Goal: Communication & Community: Connect with others

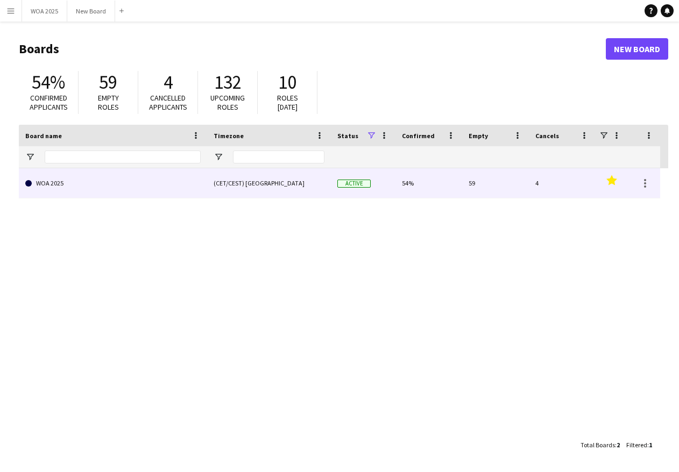
click at [147, 186] on link "WOA 2025" at bounding box center [112, 183] width 175 height 30
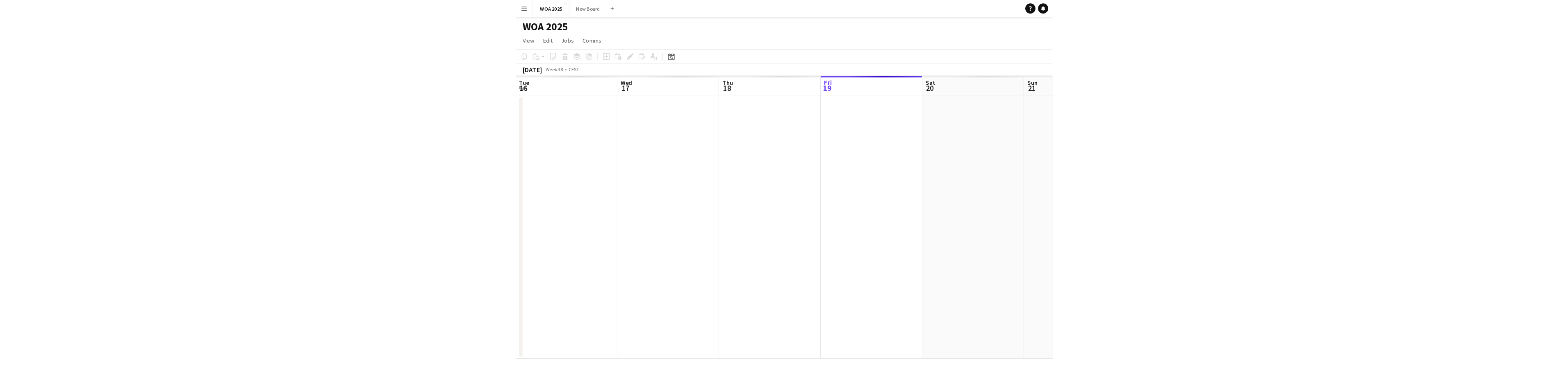
scroll to position [0, 196]
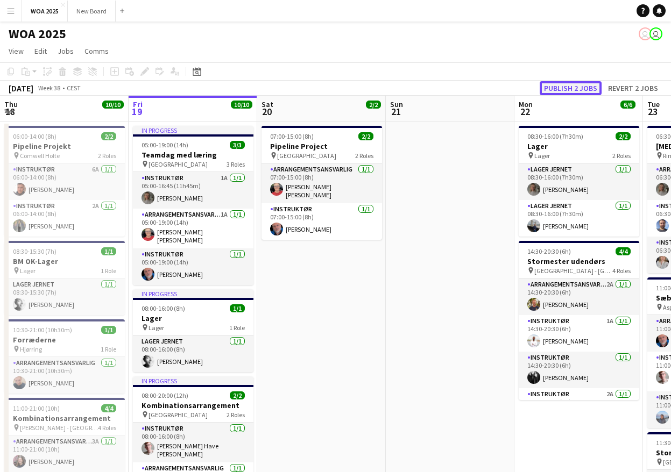
click at [582, 87] on button "Publish 2 jobs" at bounding box center [571, 88] width 62 height 14
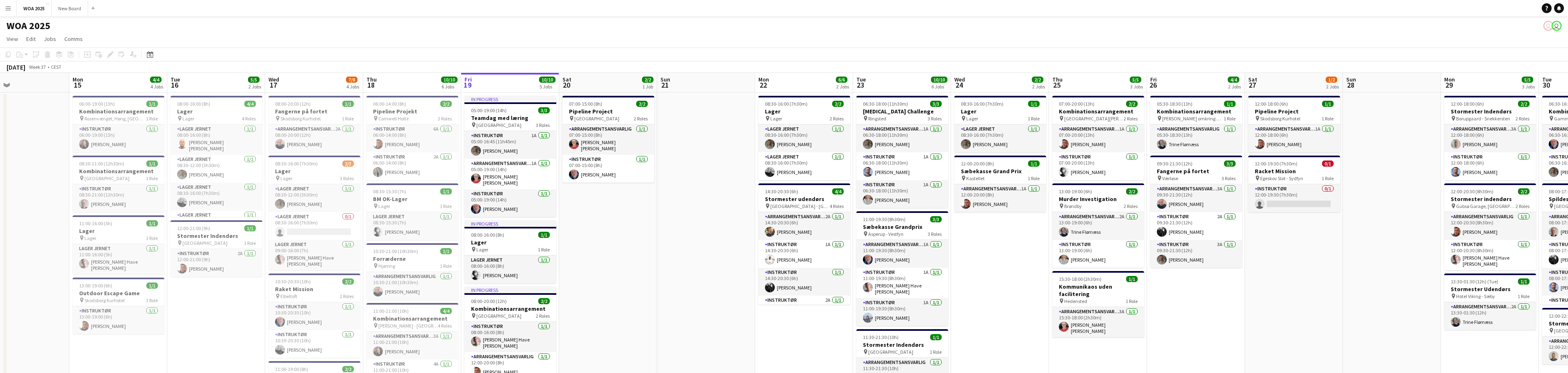
scroll to position [0, 212]
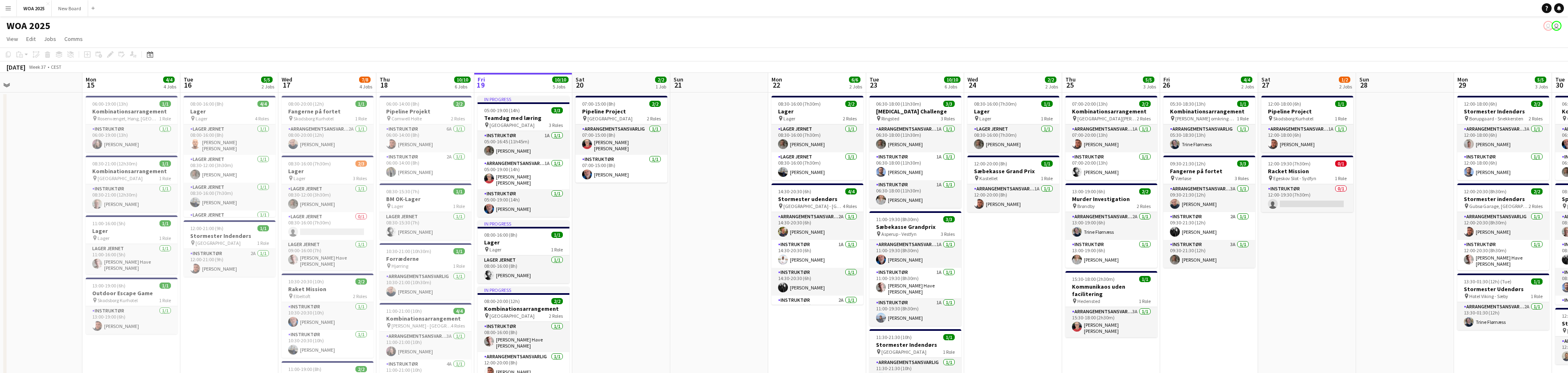
drag, startPoint x: 315, startPoint y: 234, endPoint x: 692, endPoint y: 214, distance: 377.5
click at [517, 214] on app-calendar-viewport "Fri 12 Sat 13 Sun 14 Mon 15 4/4 4 Jobs Tue 16 5/5 2 Jobs Wed 17 7/8 4 Jobs Thu …" at bounding box center [784, 332] width 1568 height 518
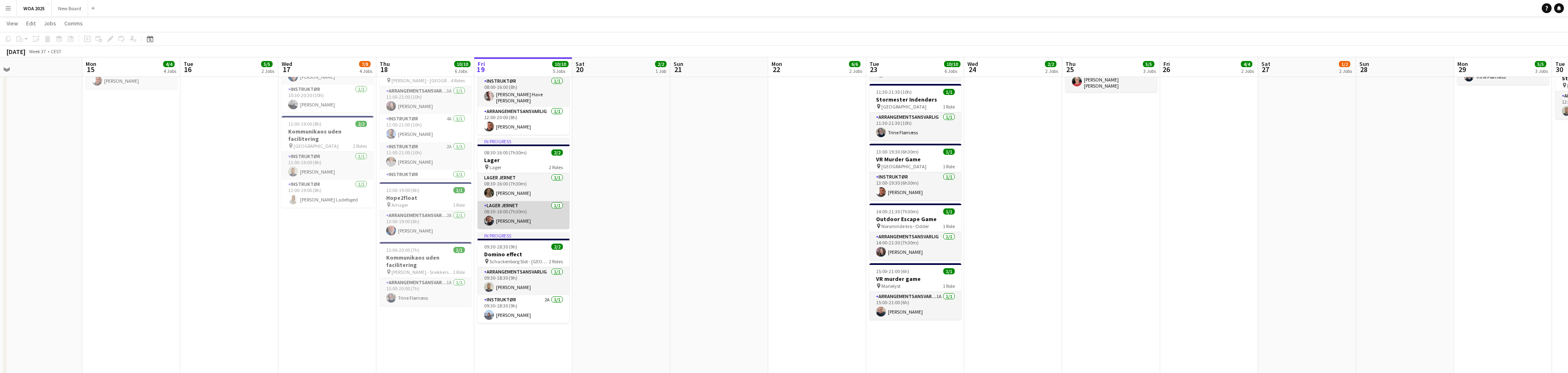
scroll to position [0, 212]
click at [517, 213] on app-card-role "Lager Jernet [DATE] 08:30-16:00 (7h30m) [PERSON_NAME]" at bounding box center [523, 215] width 92 height 28
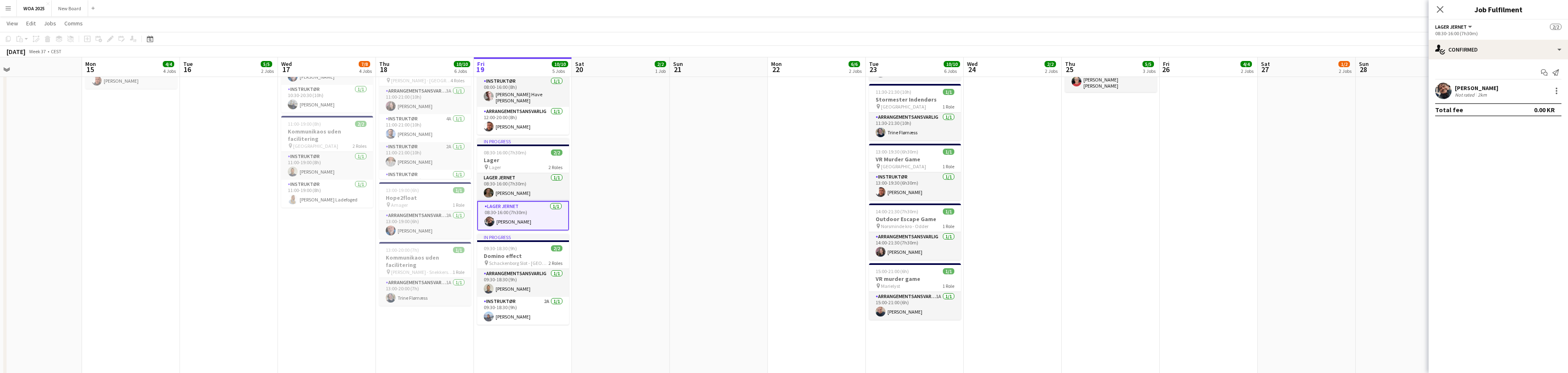
click at [517, 89] on div "[PERSON_NAME]" at bounding box center [1476, 88] width 43 height 8
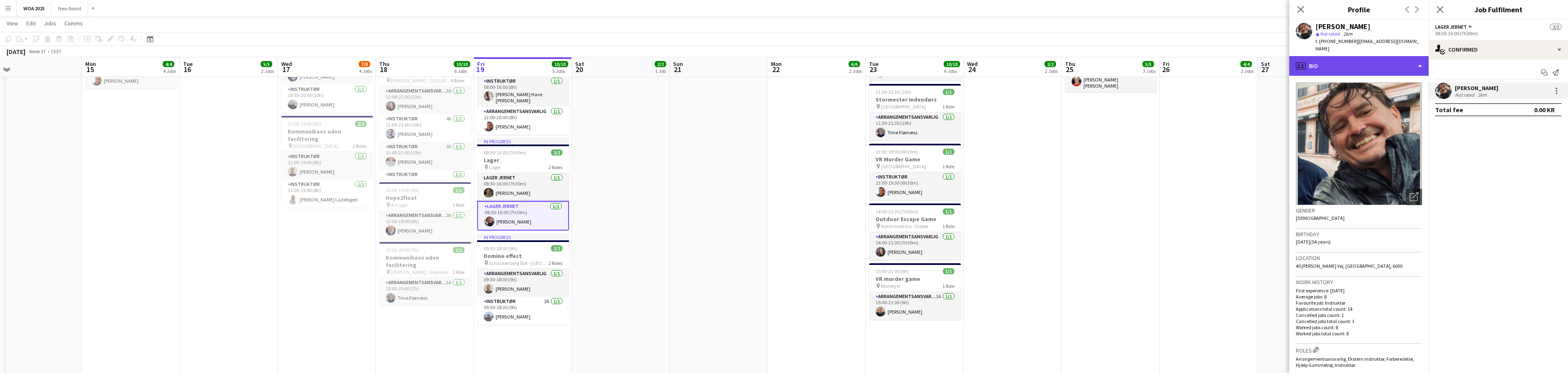
click at [517, 61] on div "profile Bio" at bounding box center [1358, 66] width 139 height 20
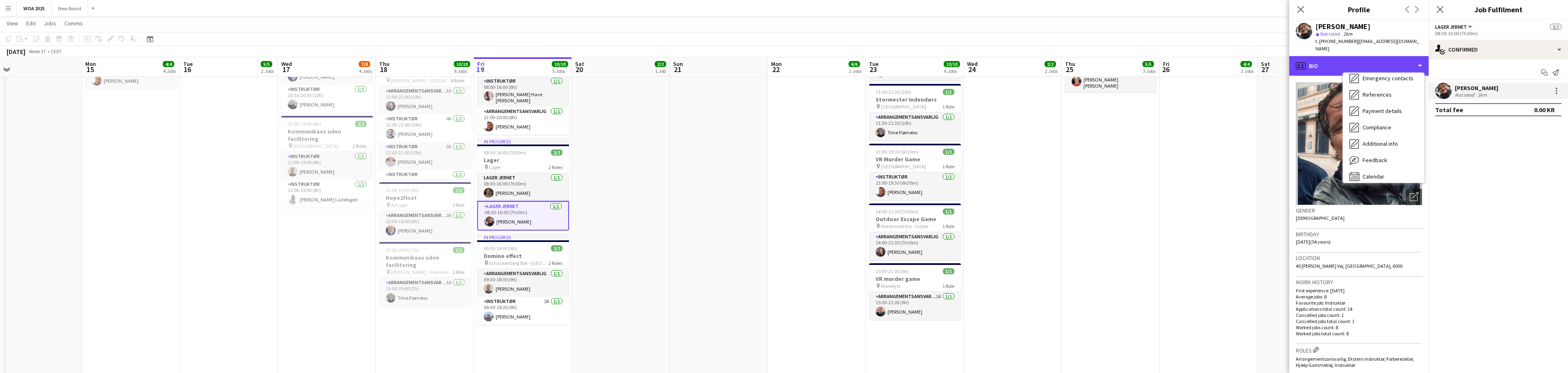
scroll to position [77, 0]
click at [517, 163] on div "Calendar Calendar" at bounding box center [1383, 171] width 82 height 17
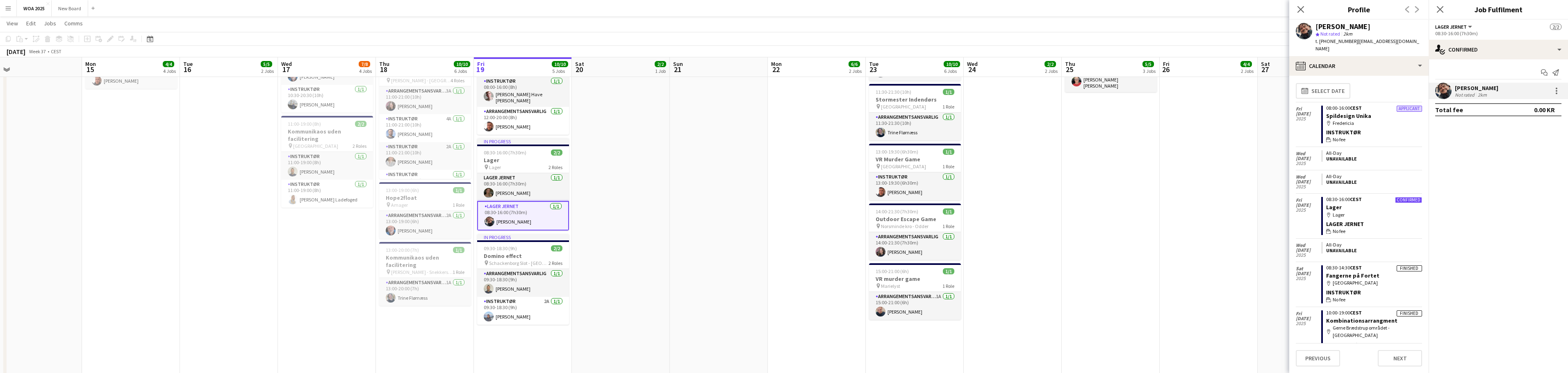
scroll to position [0, 0]
click at [517, 12] on icon "Close pop-in" at bounding box center [1440, 9] width 8 height 8
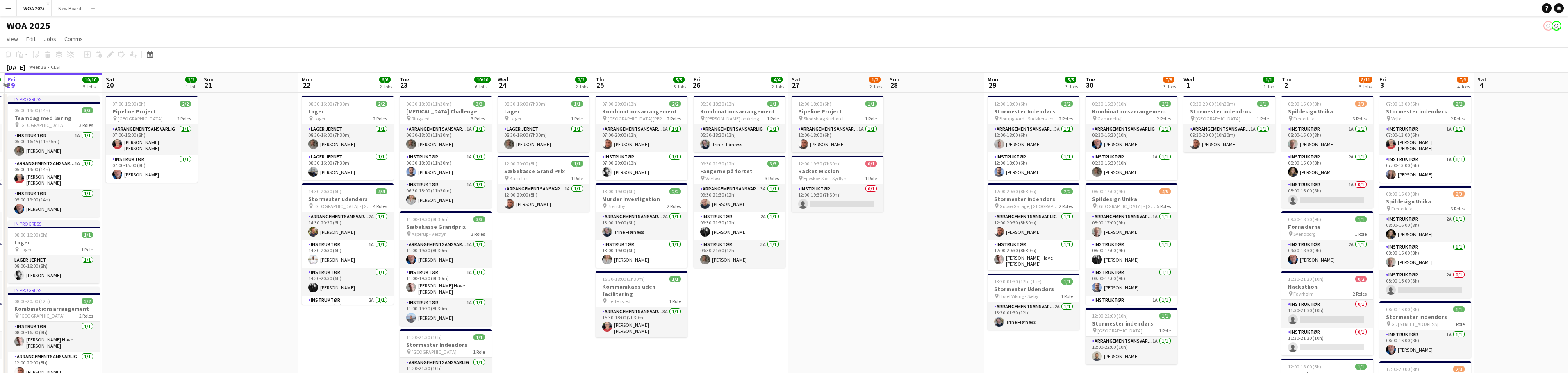
drag, startPoint x: 1406, startPoint y: 297, endPoint x: 922, endPoint y: 307, distance: 484.1
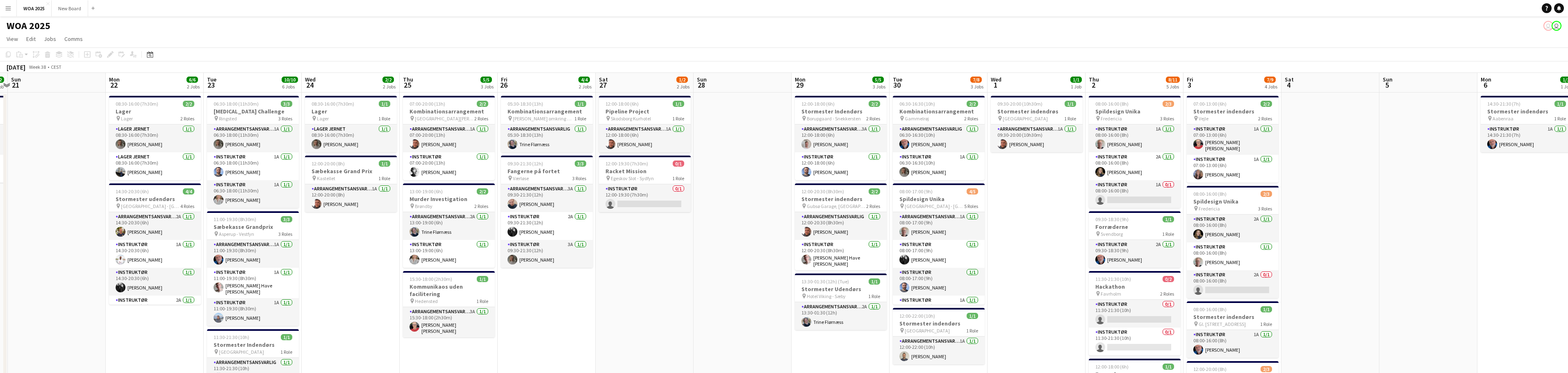
drag, startPoint x: 1163, startPoint y: 260, endPoint x: 1049, endPoint y: 257, distance: 114.0
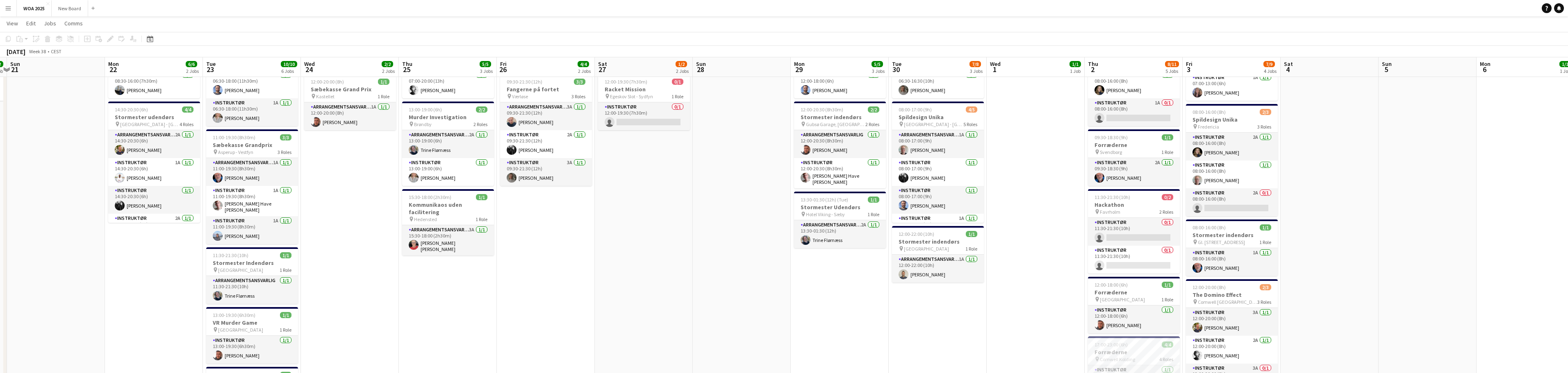
scroll to position [81, 0]
click at [255, 146] on h3 "Sæbekasse Grandprix" at bounding box center [252, 145] width 92 height 8
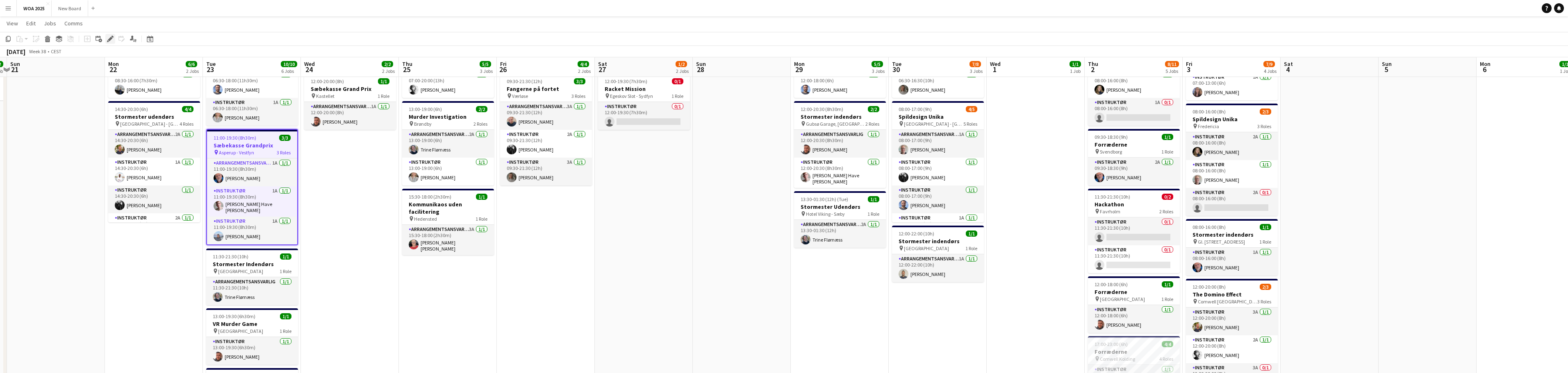
click at [107, 41] on icon "Edit" at bounding box center [110, 39] width 7 height 7
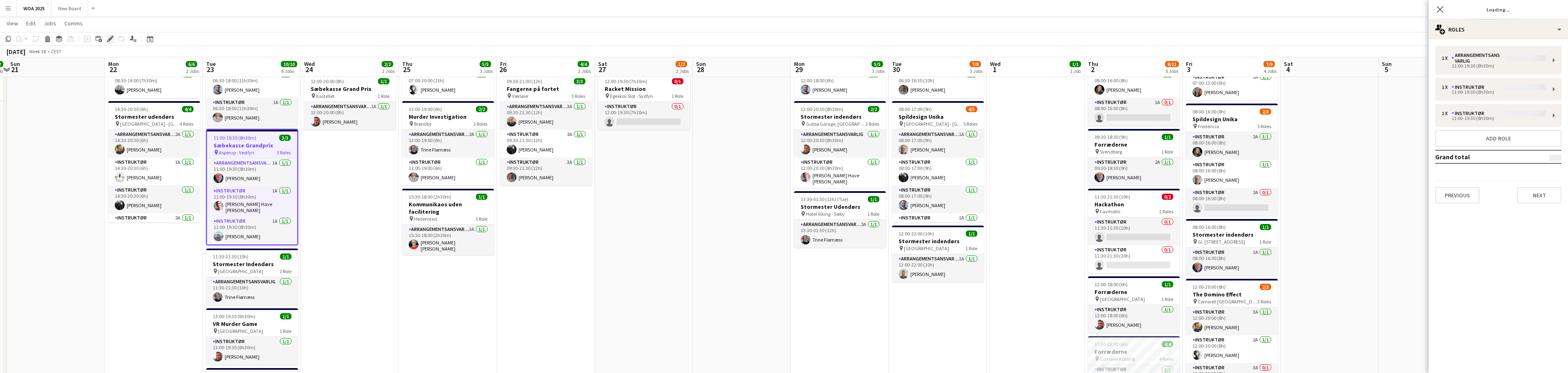
type input "**********"
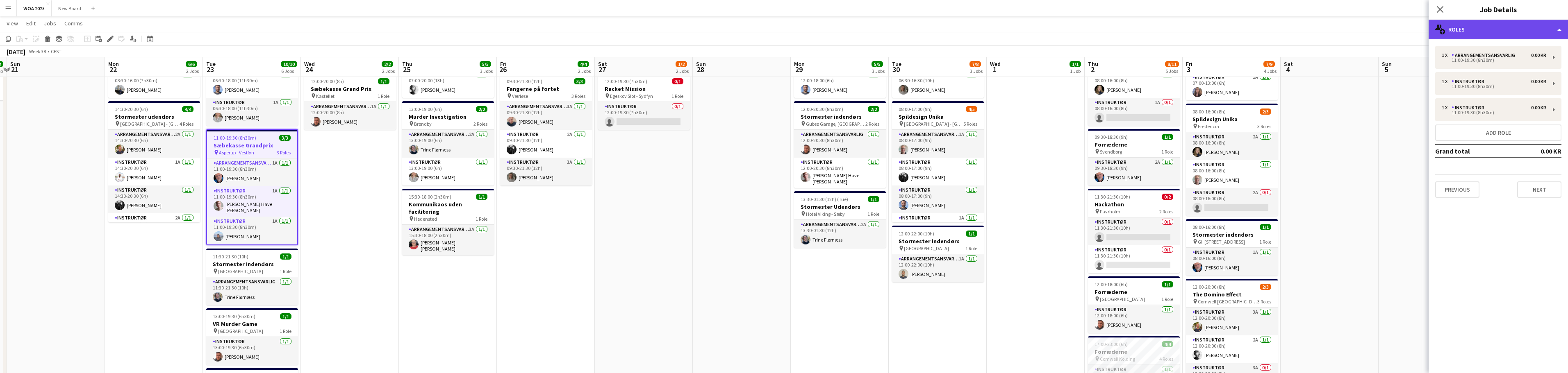
click at [517, 30] on div "multiple-users-add Roles" at bounding box center [1498, 30] width 139 height 20
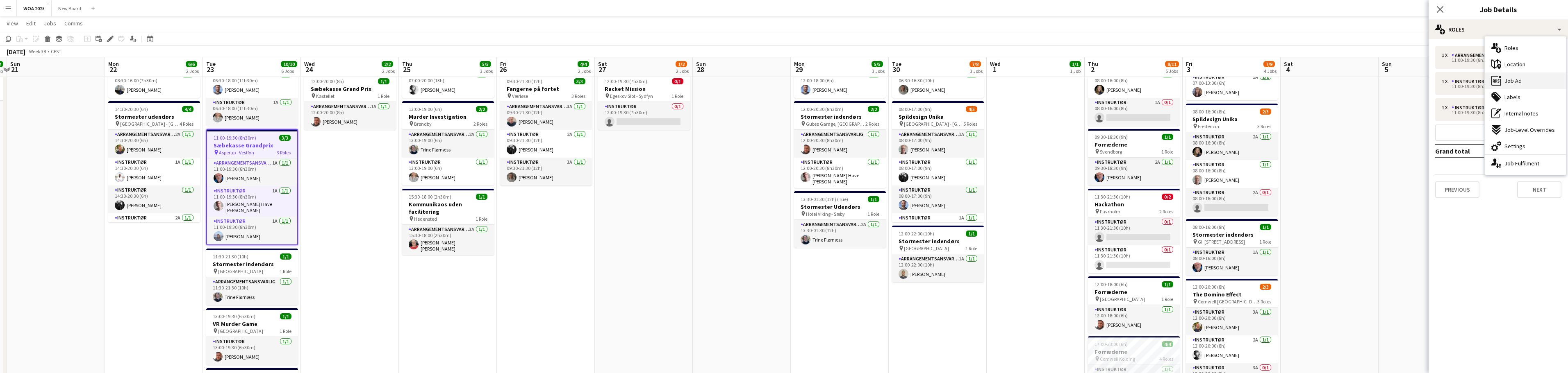
click at [517, 84] on div "ads-window Job Ad" at bounding box center [1525, 81] width 82 height 17
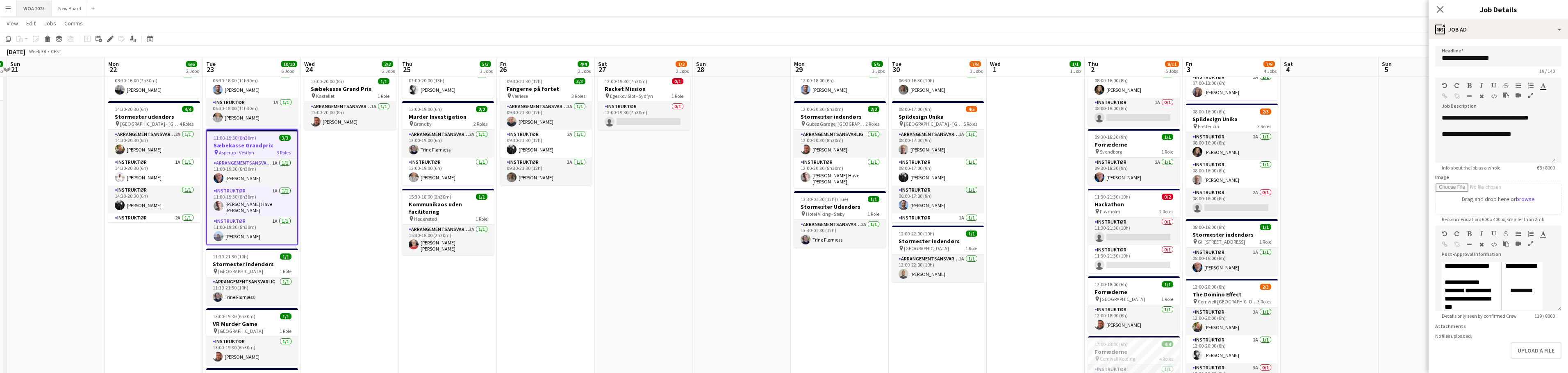
click at [37, 9] on button "WOA 2025 Close" at bounding box center [34, 8] width 35 height 16
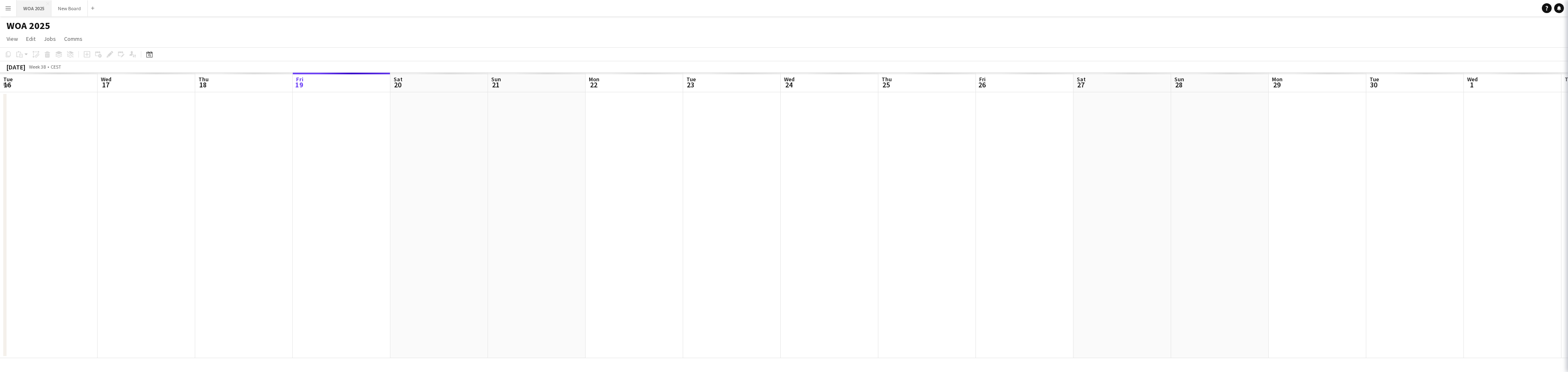
scroll to position [0, 195]
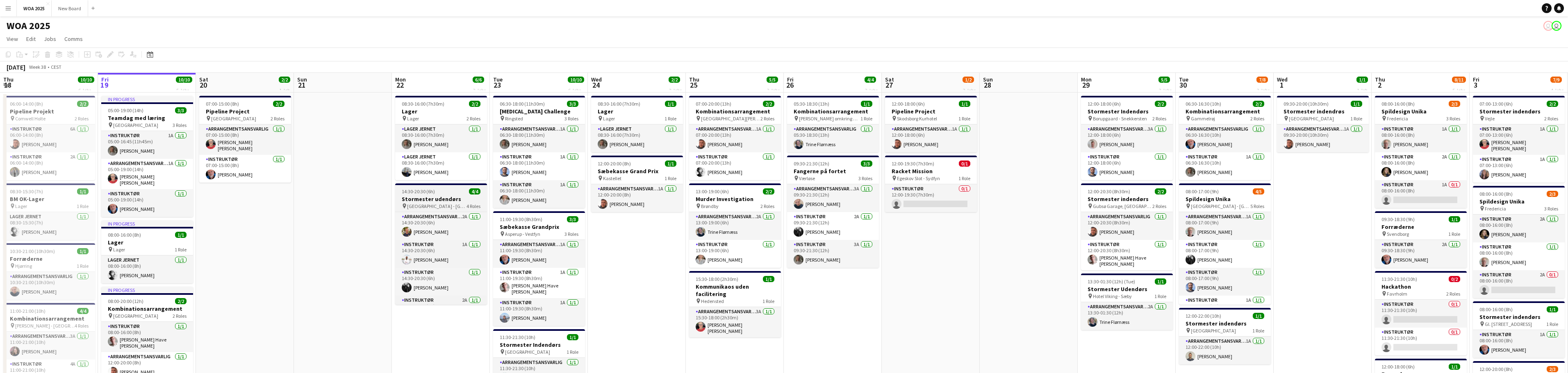
click at [437, 201] on h3 "Stormester udendørs" at bounding box center [441, 199] width 92 height 8
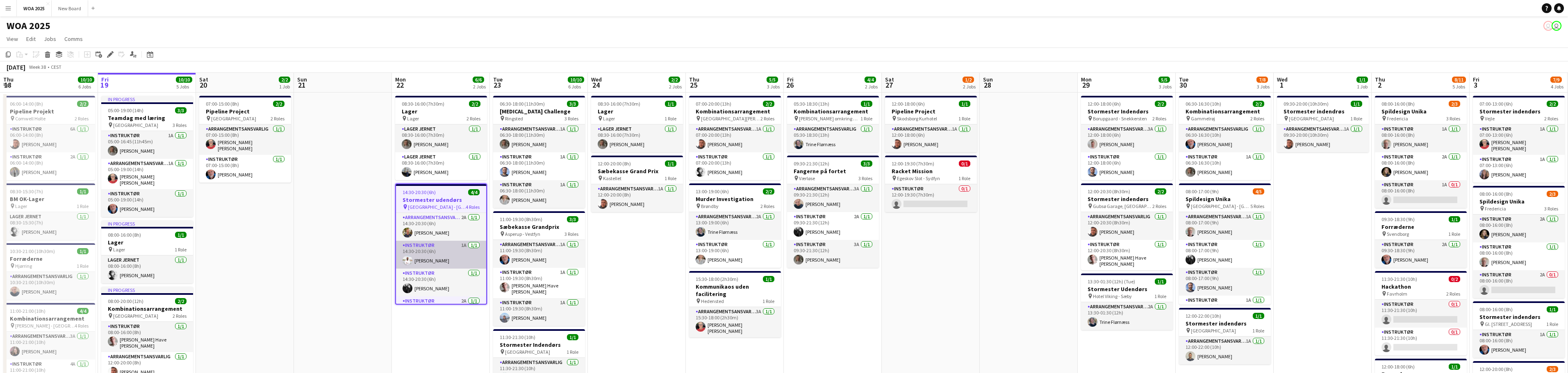
click at [427, 250] on app-card-role "Instruktør 1A [DATE] 14:30-20:30 (6h) [PERSON_NAME]" at bounding box center [441, 254] width 90 height 28
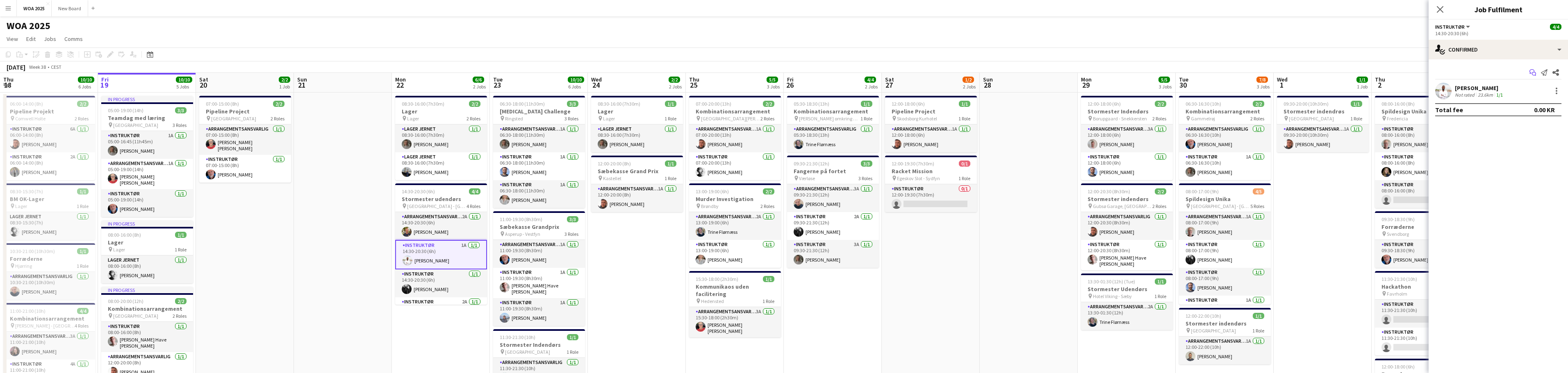
click at [517, 73] on icon at bounding box center [1534, 74] width 4 height 4
